Goal: Task Accomplishment & Management: Manage account settings

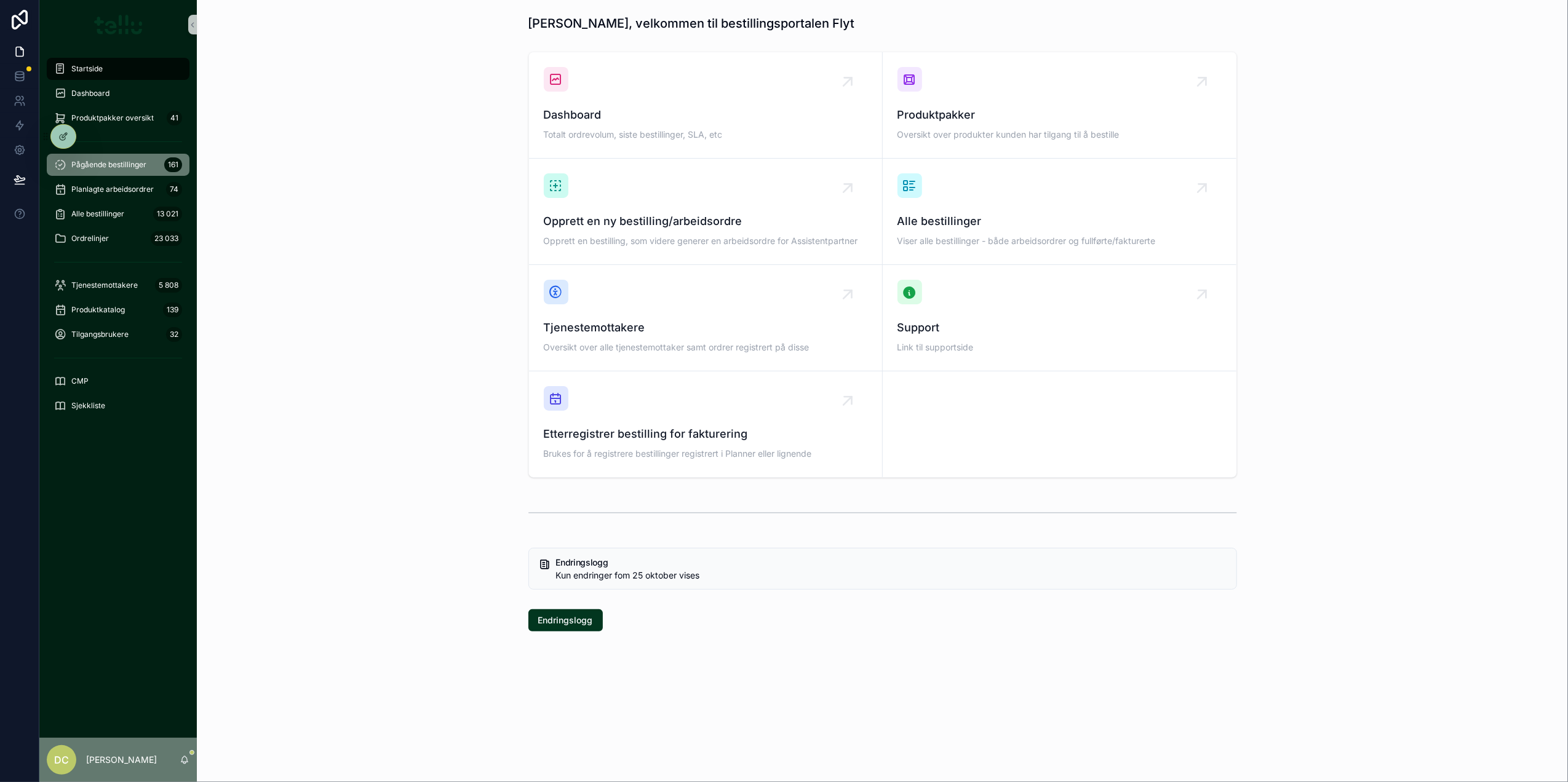
click at [116, 158] on div "Pågående bestillinger 161" at bounding box center [118, 165] width 128 height 20
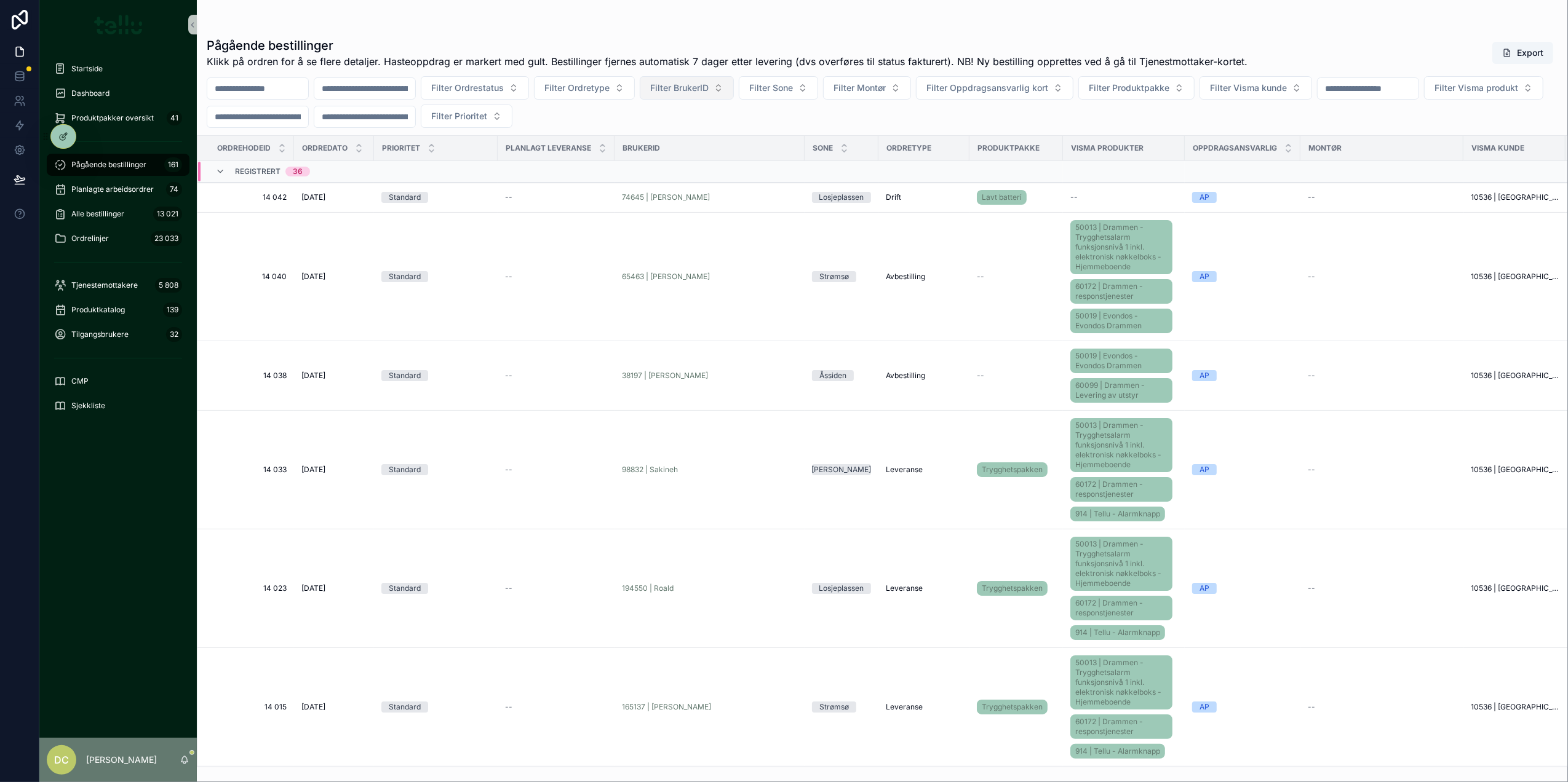
click at [709, 89] on span "Filter BrukerID" at bounding box center [679, 88] width 59 height 12
type input "******"
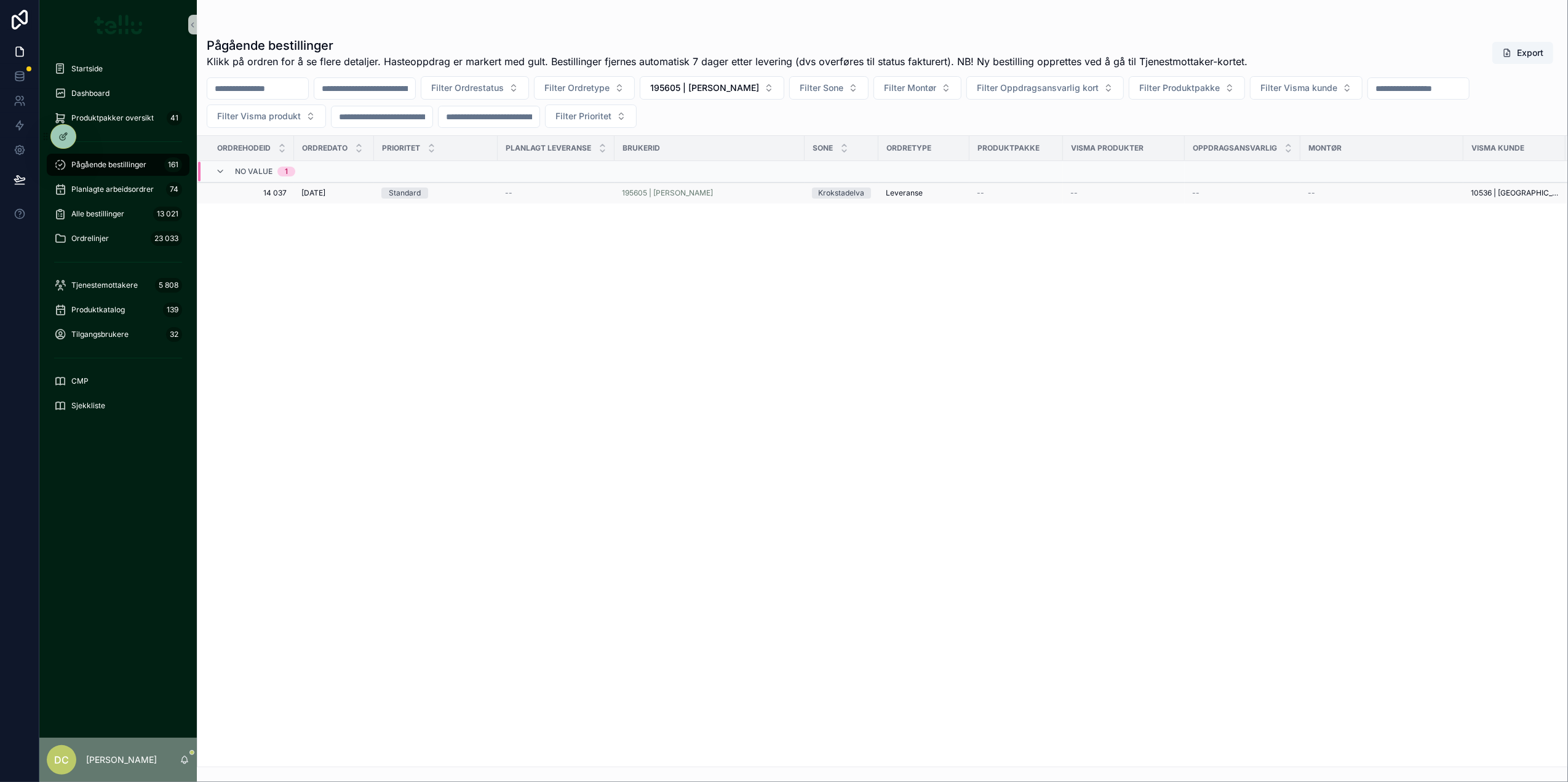
click at [351, 195] on div "30.9.2025 30.9.2025" at bounding box center [334, 193] width 65 height 10
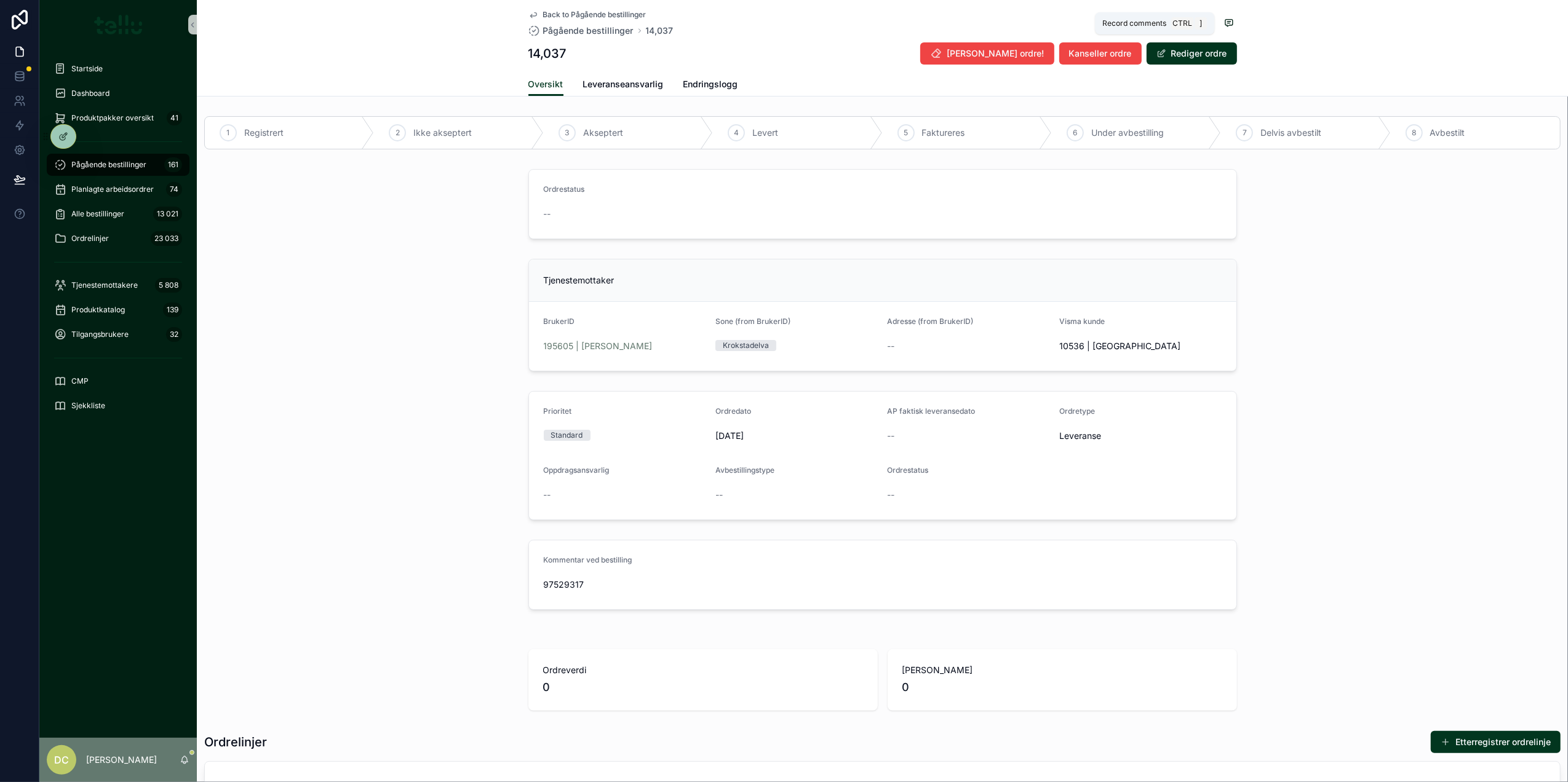
click at [1224, 20] on icon "scrollable content" at bounding box center [1229, 22] width 10 height 10
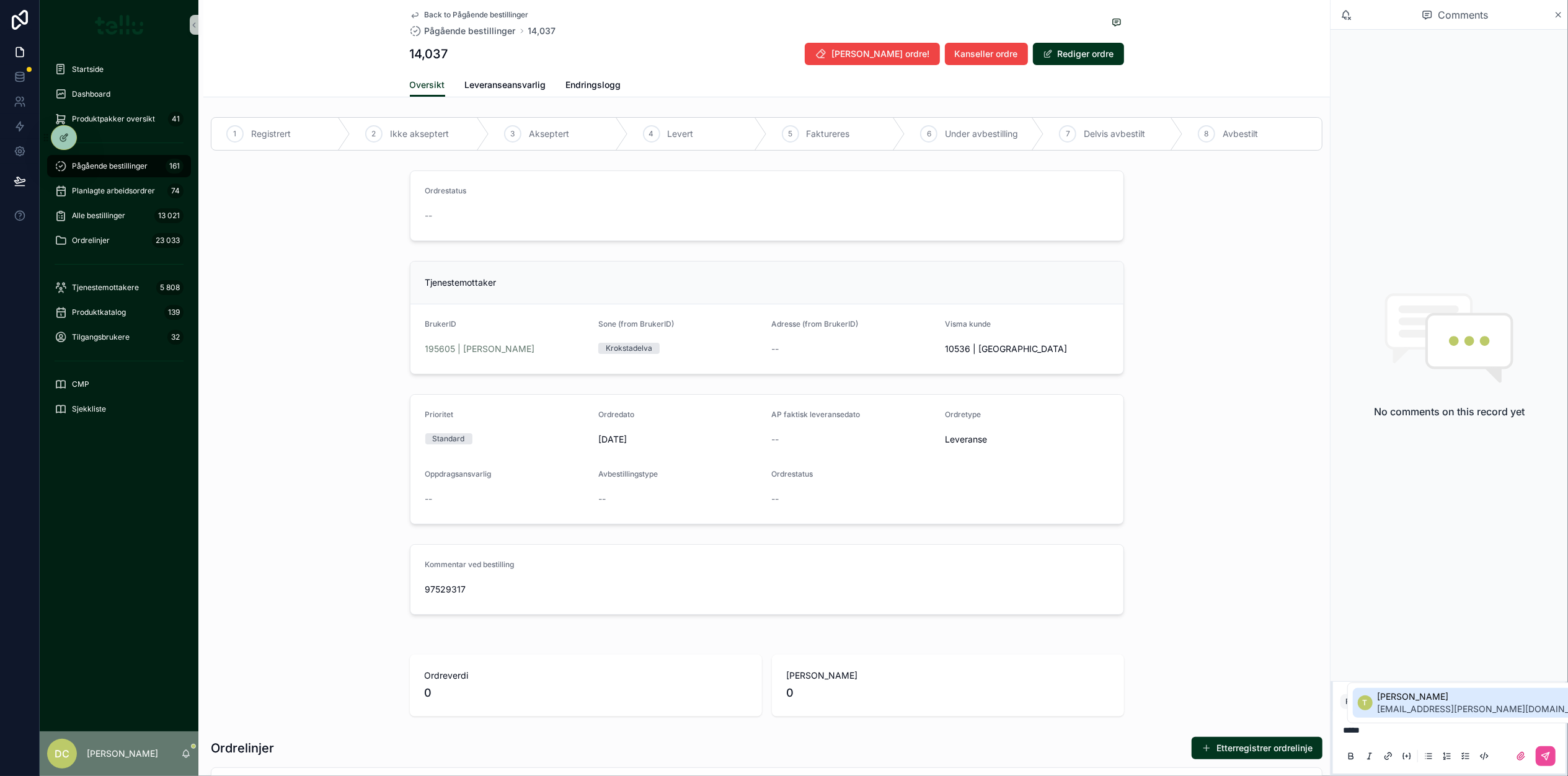
click at [1427, 704] on span "tone.e.hodneland.larsen@drammen.kommune.no" at bounding box center [1488, 709] width 221 height 12
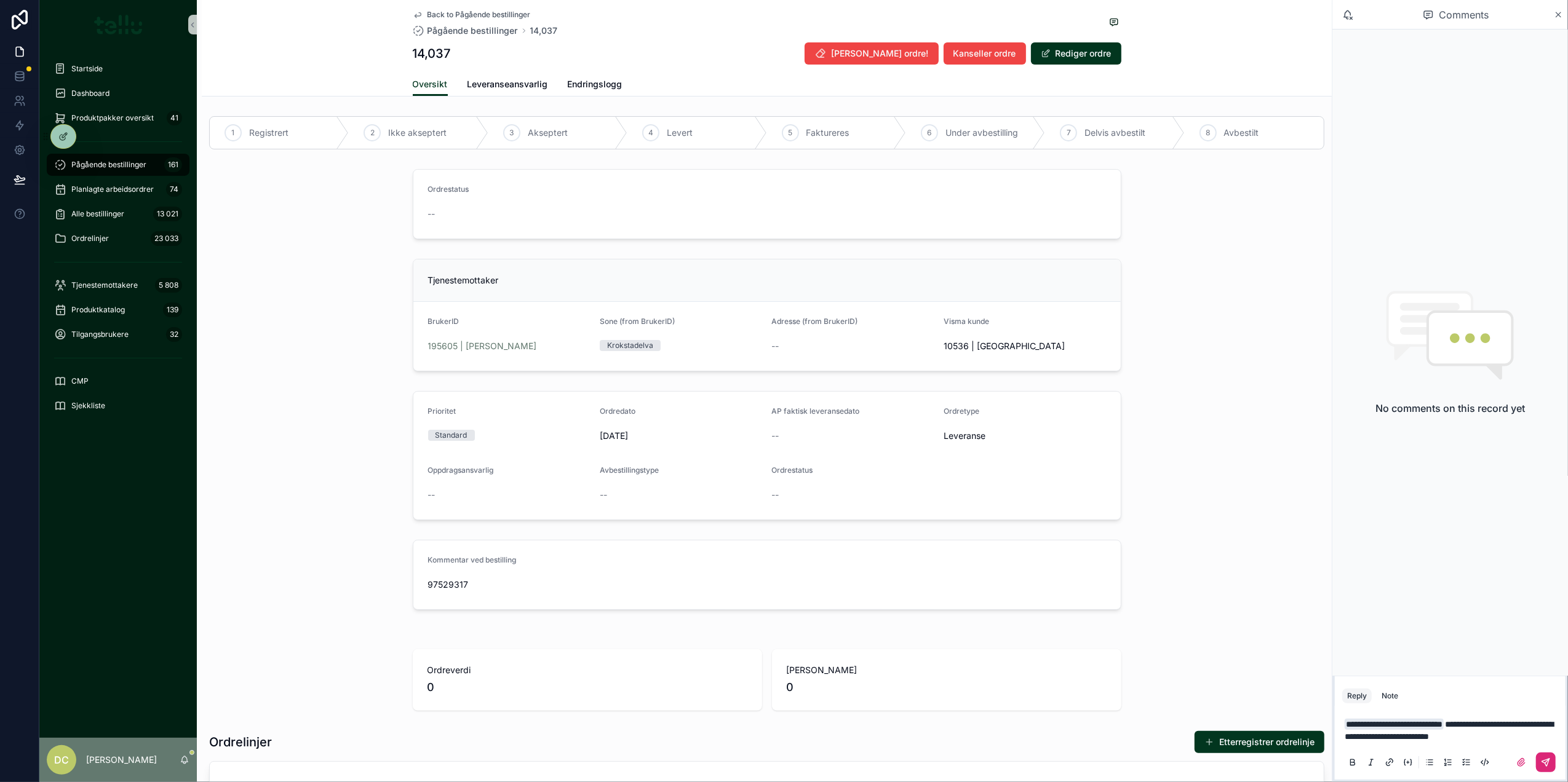
click at [1548, 759] on button "scrollable content" at bounding box center [1546, 762] width 20 height 20
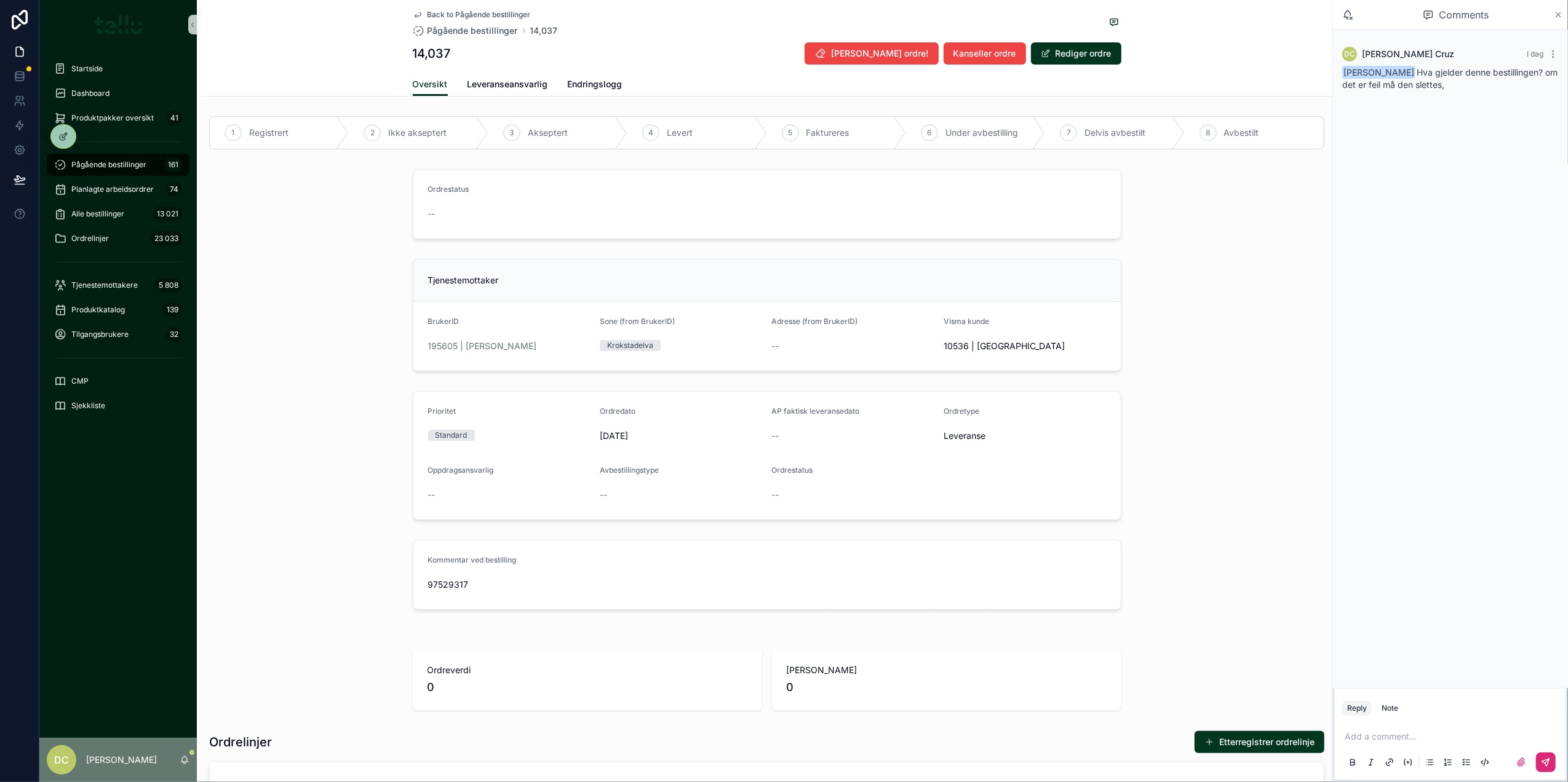
click at [1559, 16] on icon "scrollable content" at bounding box center [1559, 14] width 9 height 10
